Goal: Task Accomplishment & Management: Use online tool/utility

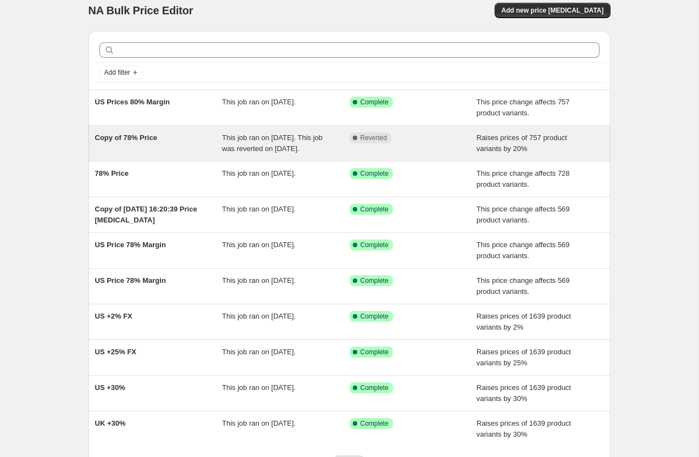
scroll to position [14, 0]
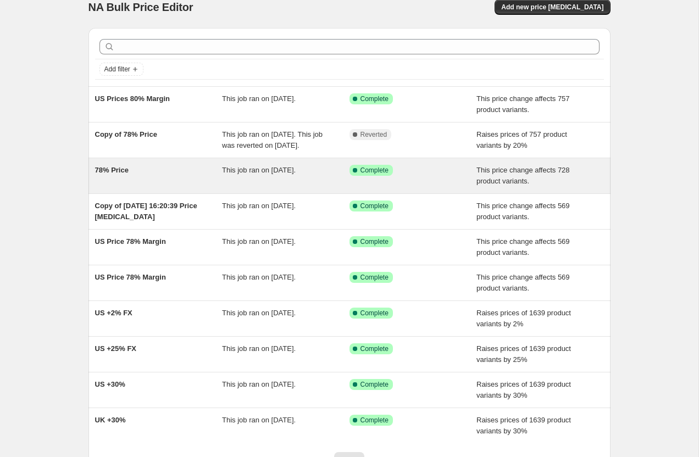
click at [194, 182] on div "78% Price" at bounding box center [158, 176] width 127 height 22
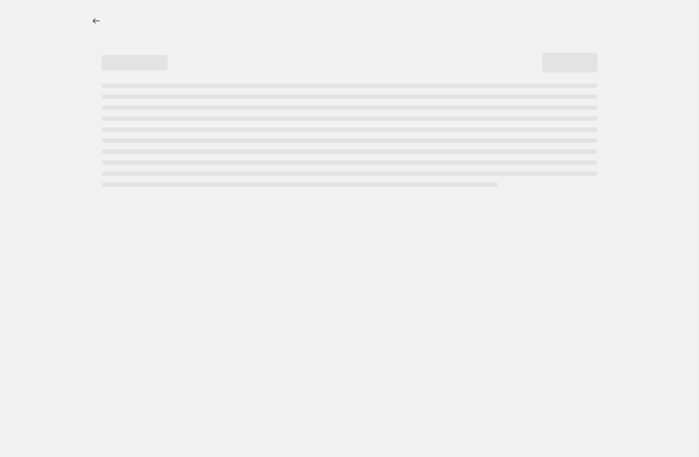
select select "margin"
select select "pp"
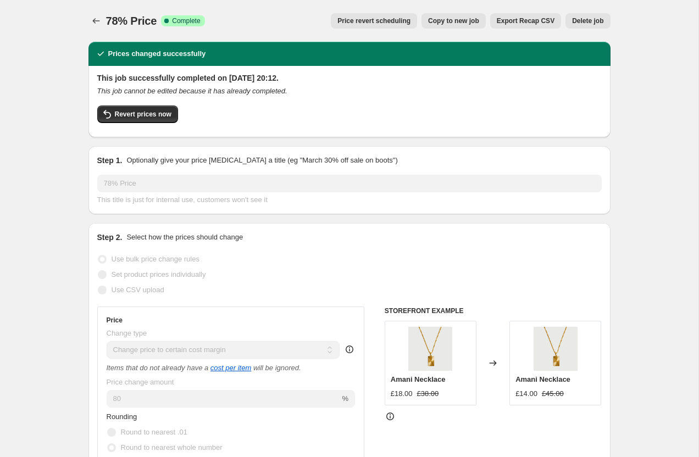
click at [446, 19] on span "Copy to new job" at bounding box center [453, 20] width 51 height 9
select select "margin"
select select "pp"
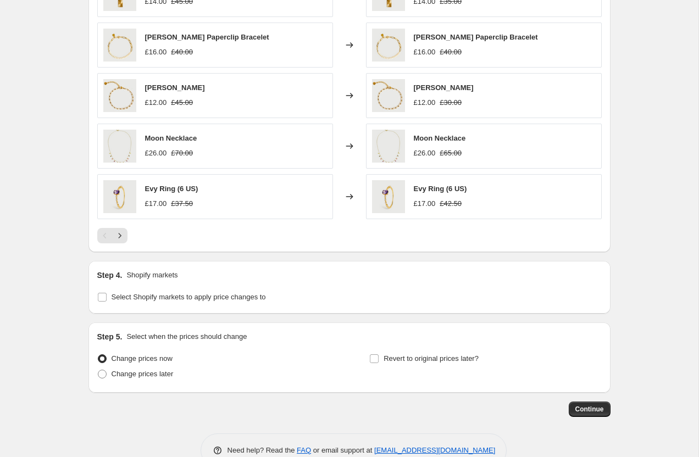
scroll to position [868, 0]
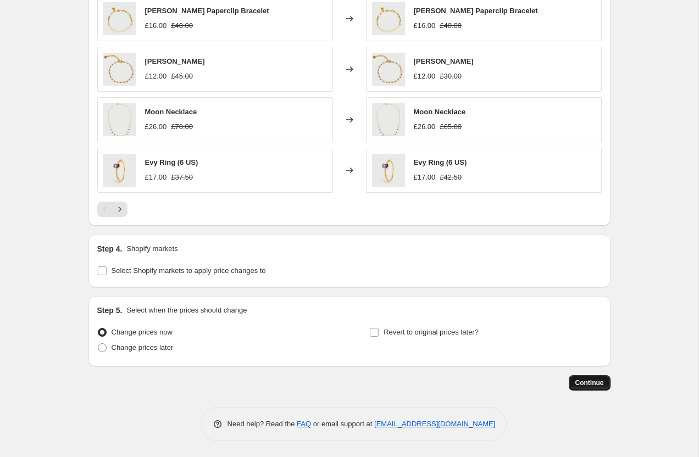
click at [588, 381] on span "Continue" at bounding box center [589, 382] width 29 height 9
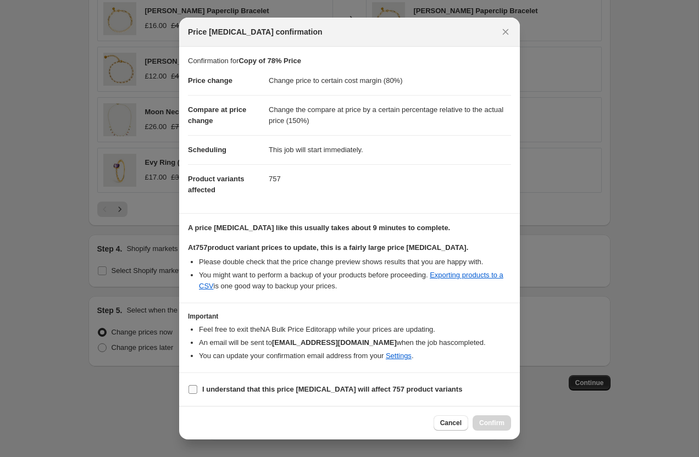
click at [230, 390] on b "I understand that this price change job will affect 757 product variants" at bounding box center [332, 389] width 260 height 8
click at [197, 390] on input "I understand that this price change job will affect 757 product variants" at bounding box center [192, 389] width 9 height 9
checkbox input "true"
click at [487, 428] on button "Confirm" at bounding box center [491, 422] width 38 height 15
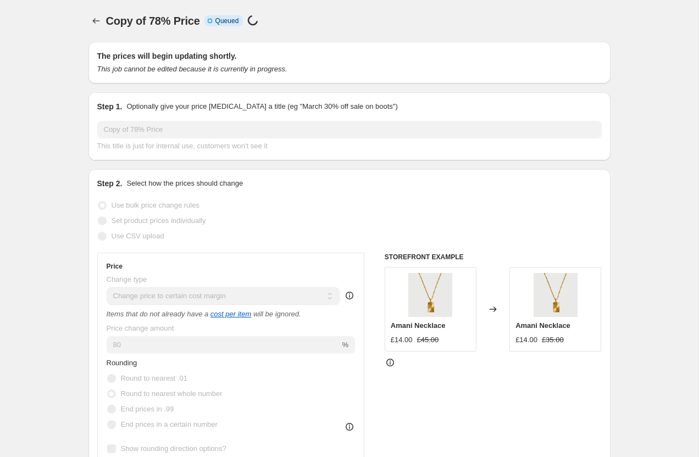
scroll to position [868, 0]
